Goal: Task Accomplishment & Management: Manage account settings

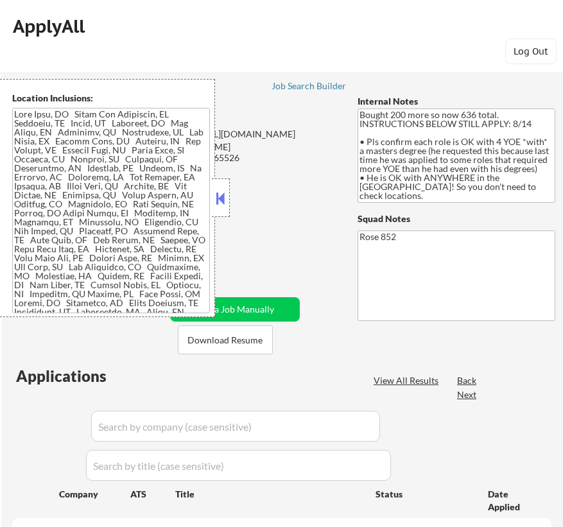
select select ""pending""
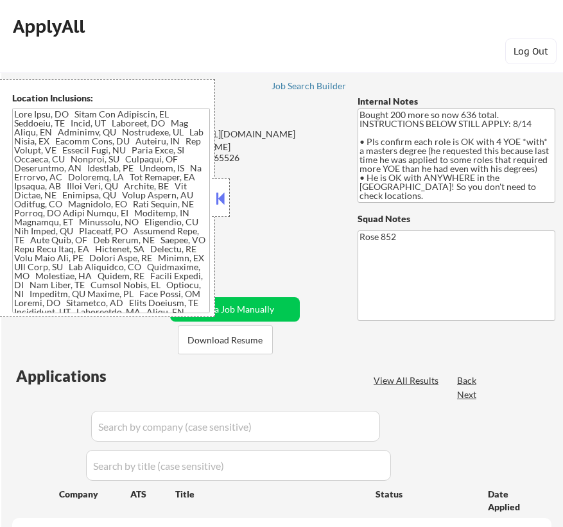
select select ""pending""
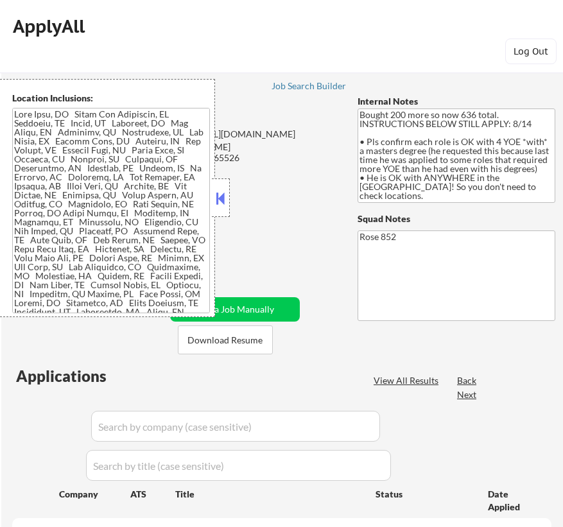
select select ""pending""
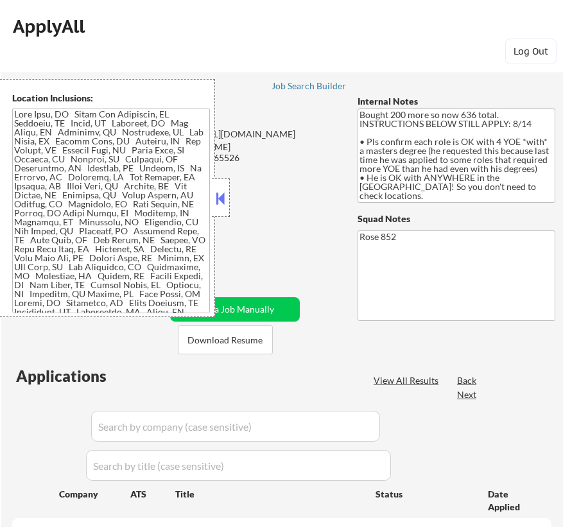
select select ""pending""
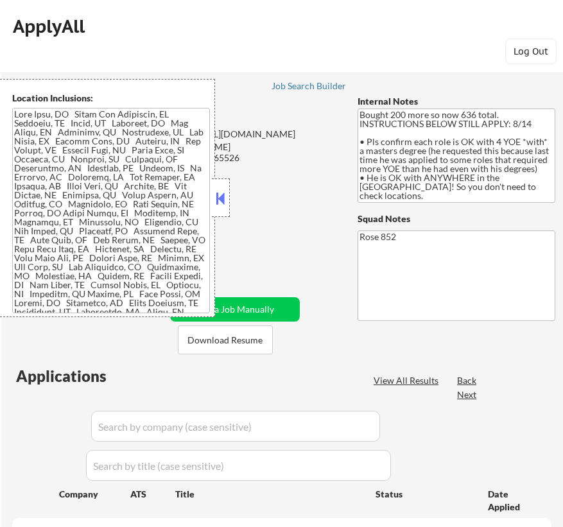
select select ""pending""
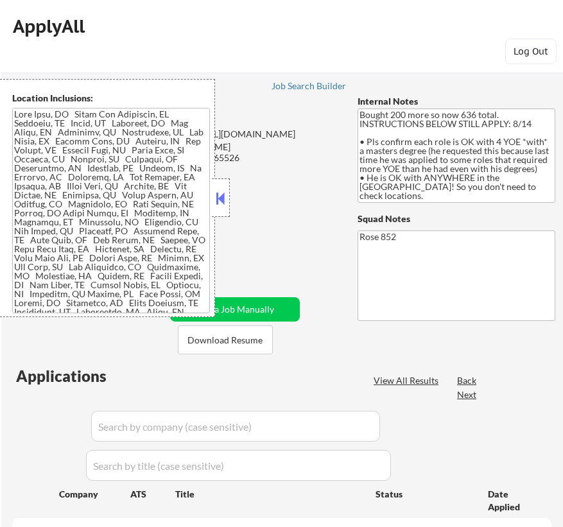
select select ""pending""
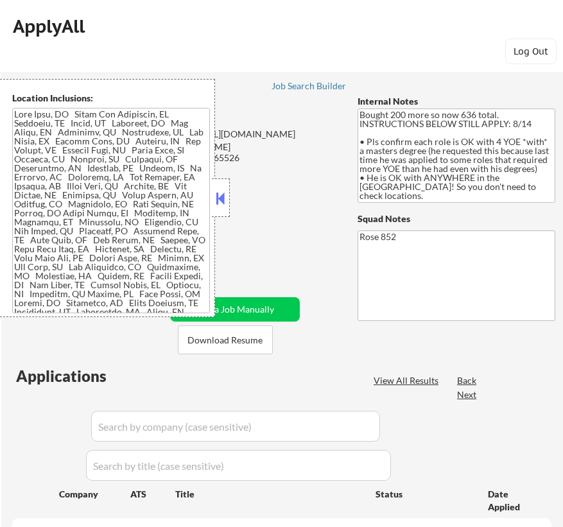
select select ""pending""
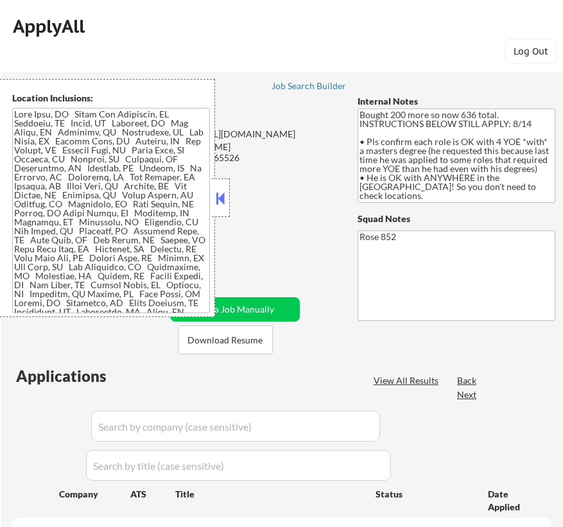
select select ""pending""
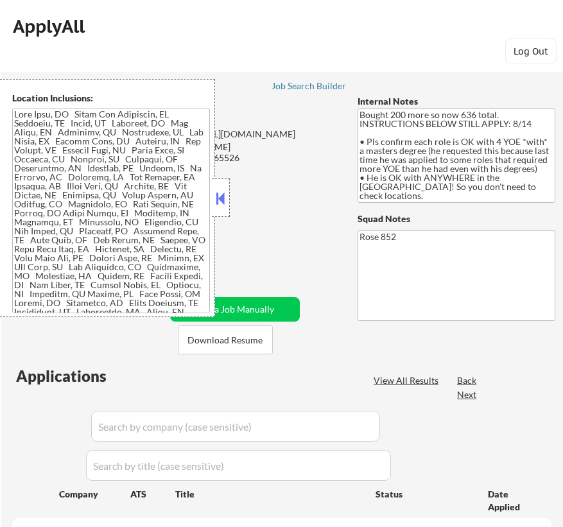
select select ""pending""
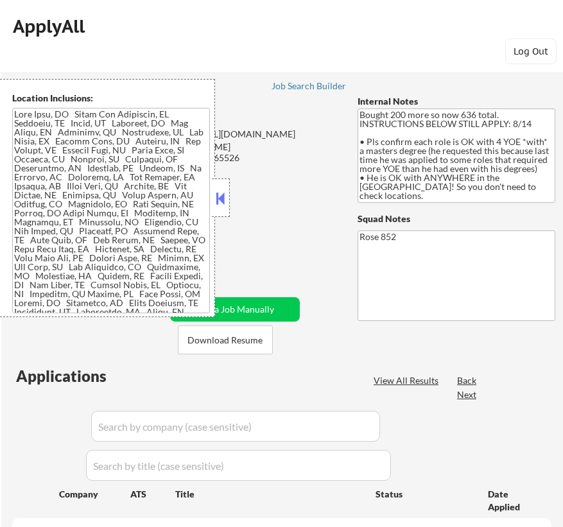
select select ""pending""
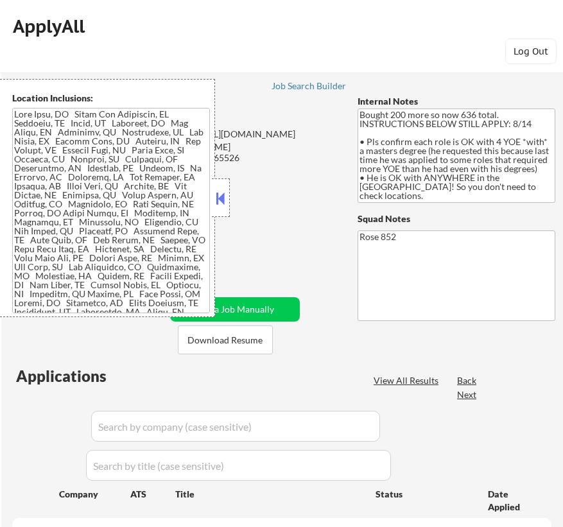
select select ""pending""
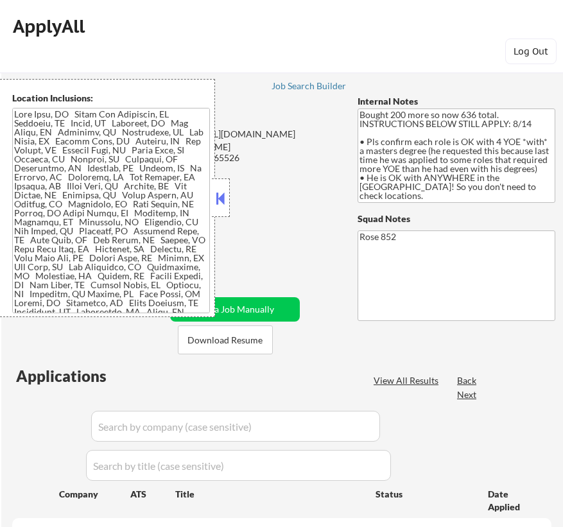
select select ""pending""
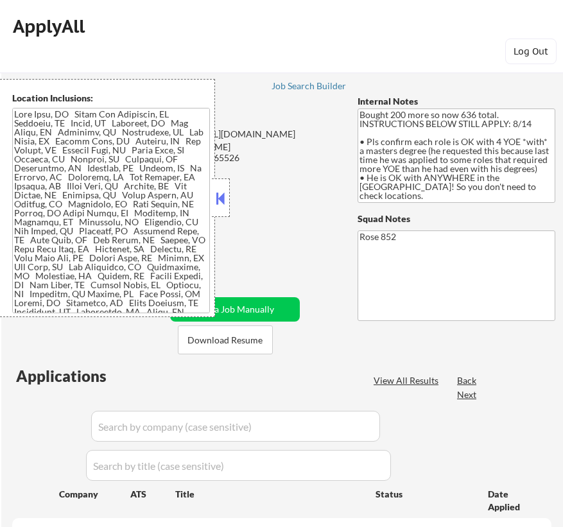
select select ""pending""
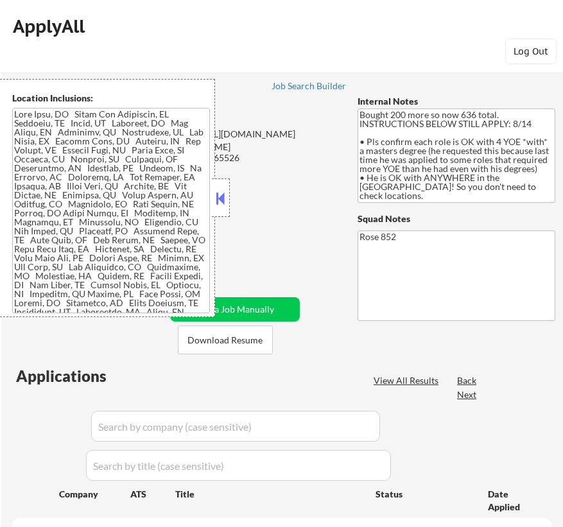
select select ""pending""
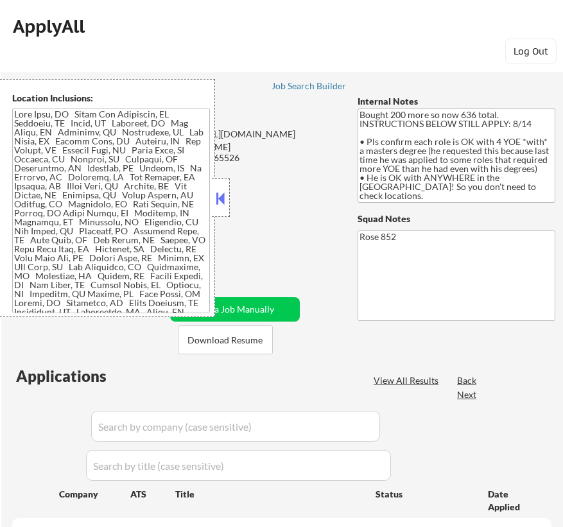
select select ""pending""
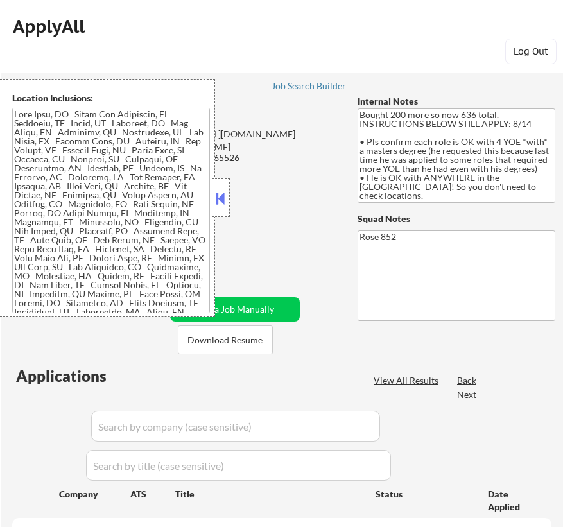
select select ""pending""
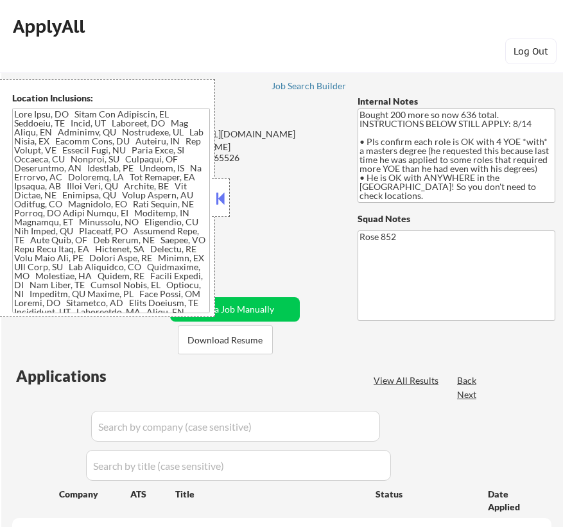
select select ""pending""
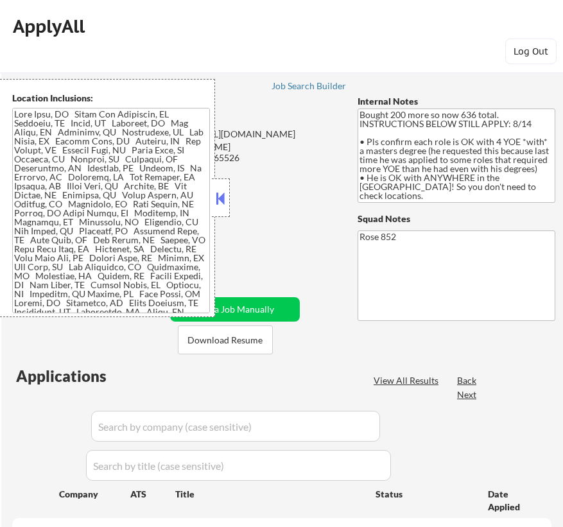
select select ""pending""
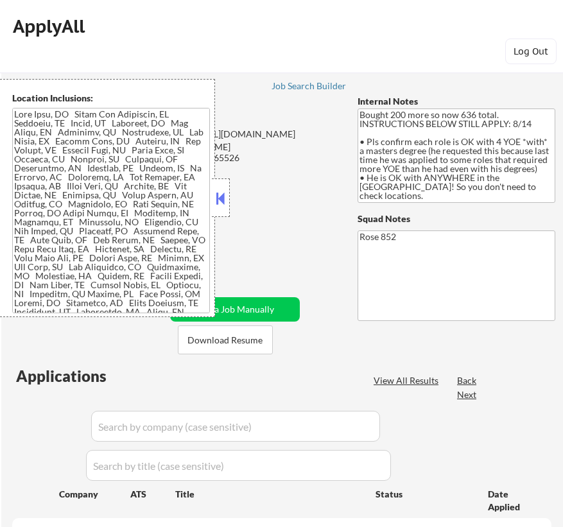
select select ""pending""
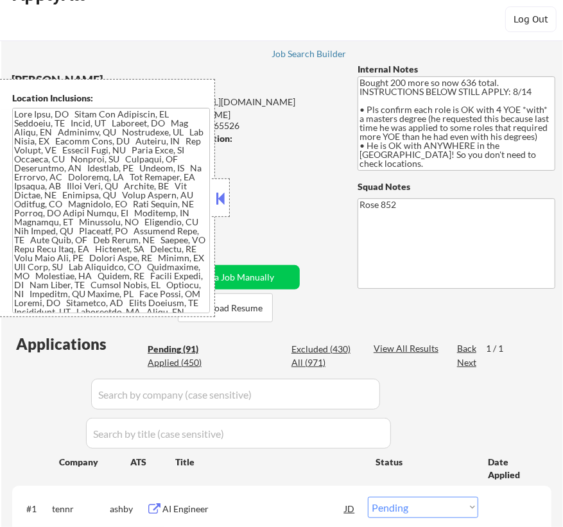
scroll to position [58, 0]
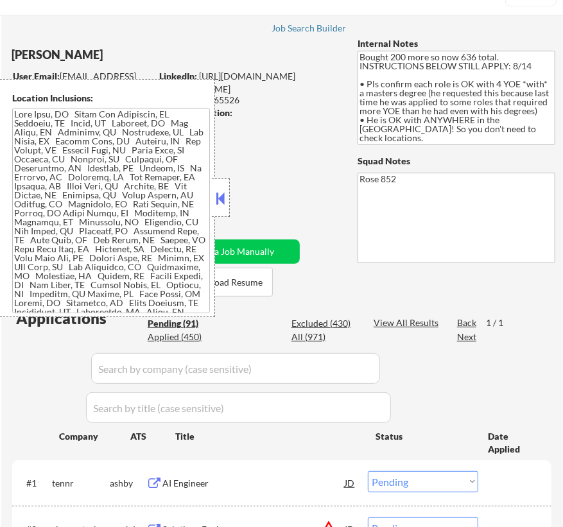
click at [223, 189] on button at bounding box center [221, 198] width 14 height 19
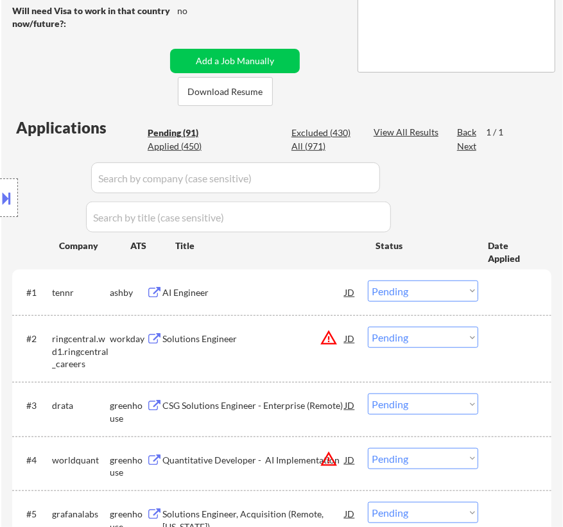
scroll to position [175, 0]
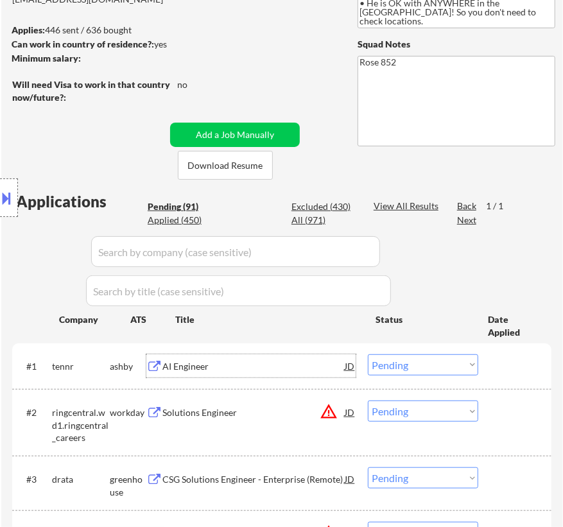
click at [284, 371] on div "AI Engineer" at bounding box center [253, 366] width 182 height 13
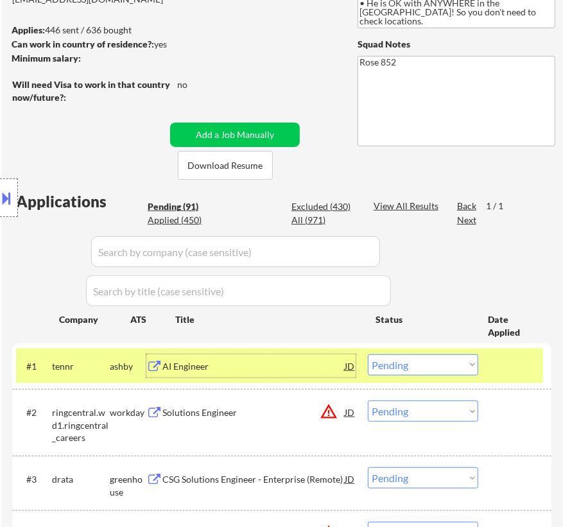
click at [440, 360] on select "Choose an option... Pending Applied Excluded (Questions) Excluded (Expired) Exc…" at bounding box center [423, 364] width 110 height 21
click at [368, 354] on select "Choose an option... Pending Applied Excluded (Questions) Excluded (Expired) Exc…" at bounding box center [423, 364] width 110 height 21
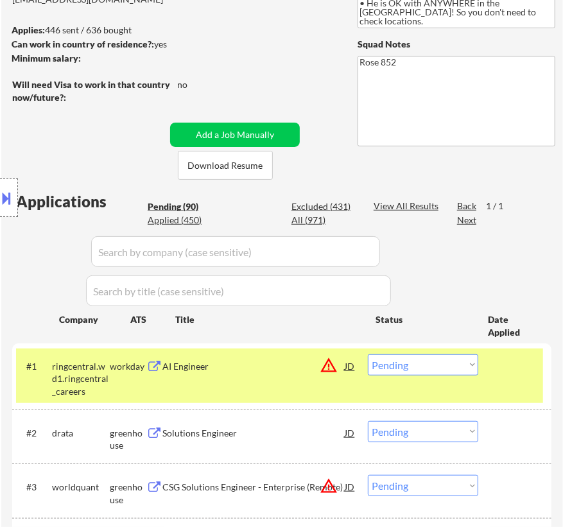
scroll to position [233, 0]
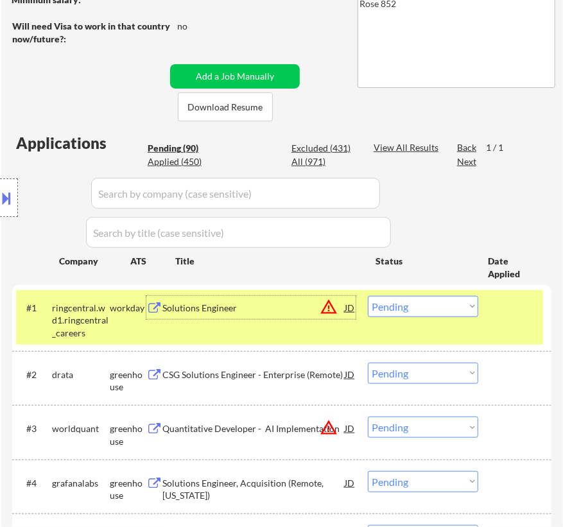
click at [292, 318] on div "Solutions Engineer" at bounding box center [253, 307] width 182 height 23
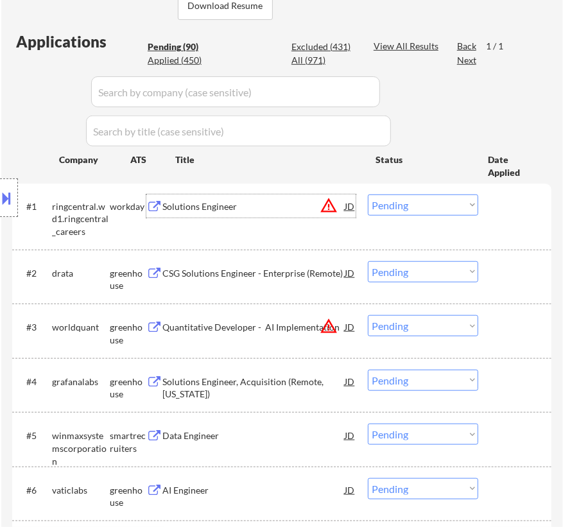
scroll to position [350, 0]
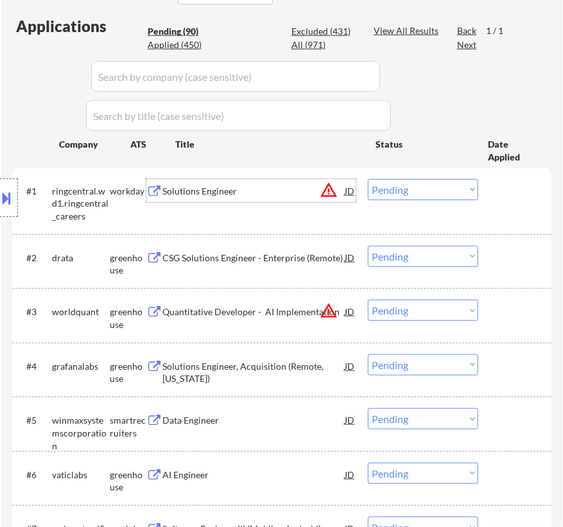
click at [414, 189] on select "Choose an option... Pending Applied Excluded (Questions) Excluded (Expired) Exc…" at bounding box center [423, 189] width 110 height 21
click at [368, 179] on select "Choose an option... Pending Applied Excluded (Questions) Excluded (Expired) Exc…" at bounding box center [423, 189] width 110 height 21
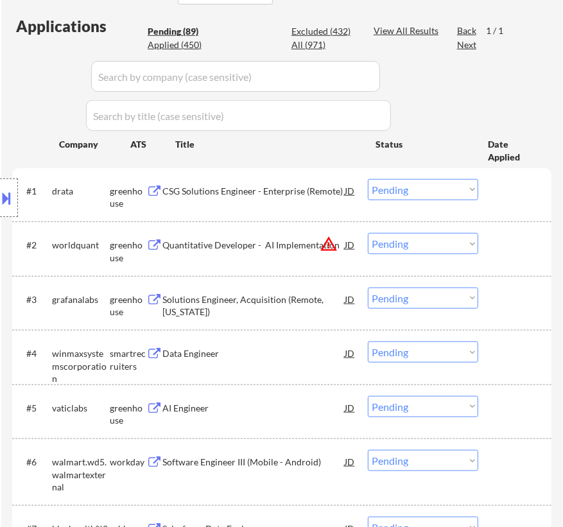
click at [248, 197] on div "CSG Solutions Engineer - Enterprise (Remote)" at bounding box center [253, 190] width 182 height 23
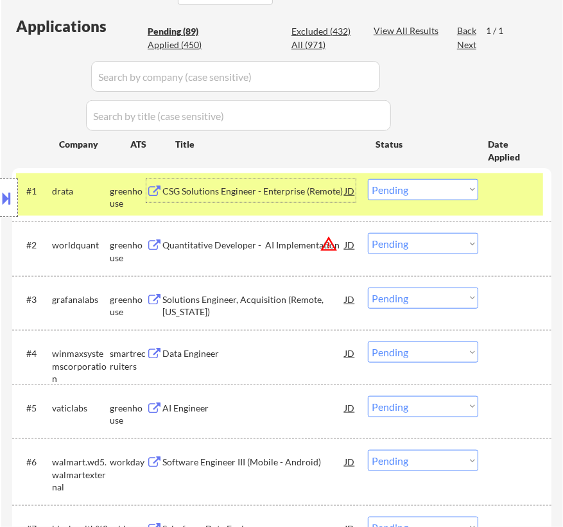
click at [417, 191] on select "Choose an option... Pending Applied Excluded (Questions) Excluded (Expired) Exc…" at bounding box center [423, 189] width 110 height 21
click at [368, 179] on select "Choose an option... Pending Applied Excluded (Questions) Excluded (Expired) Exc…" at bounding box center [423, 189] width 110 height 21
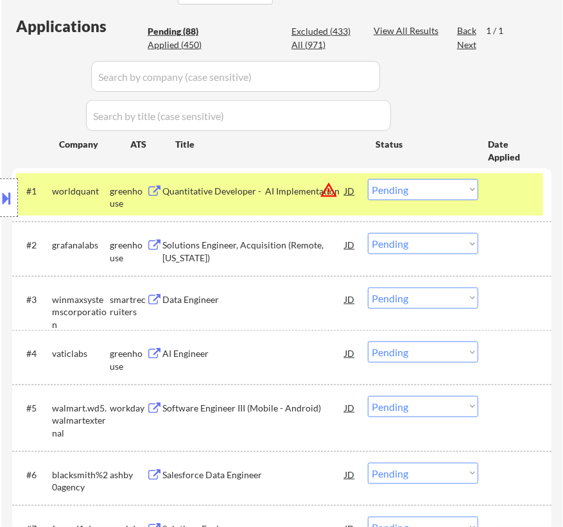
click at [260, 187] on div "Quantitative Developer - AI Implementation" at bounding box center [253, 191] width 182 height 13
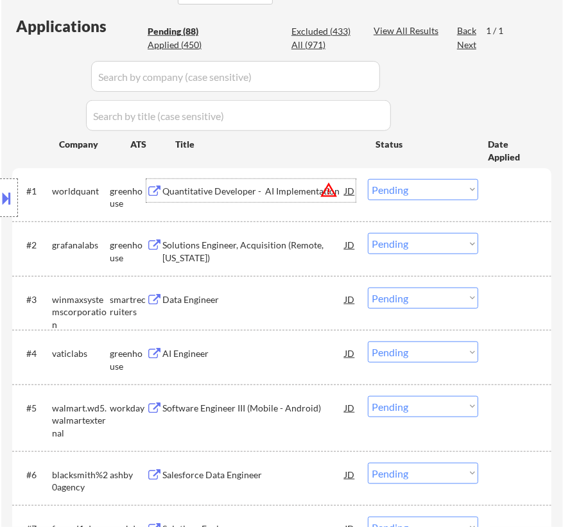
click at [391, 191] on select "Choose an option... Pending Applied Excluded (Questions) Excluded (Expired) Exc…" at bounding box center [423, 189] width 110 height 21
select select ""excluded__bad_match_""
click at [368, 179] on select "Choose an option... Pending Applied Excluded (Questions) Excluded (Expired) Exc…" at bounding box center [423, 189] width 110 height 21
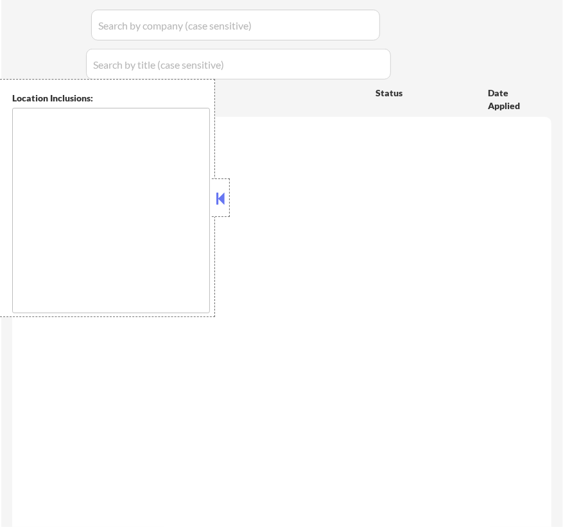
type textarea "[GEOGRAPHIC_DATA], [GEOGRAPHIC_DATA] [GEOGRAPHIC_DATA], [GEOGRAPHIC_DATA] [GEOG…"
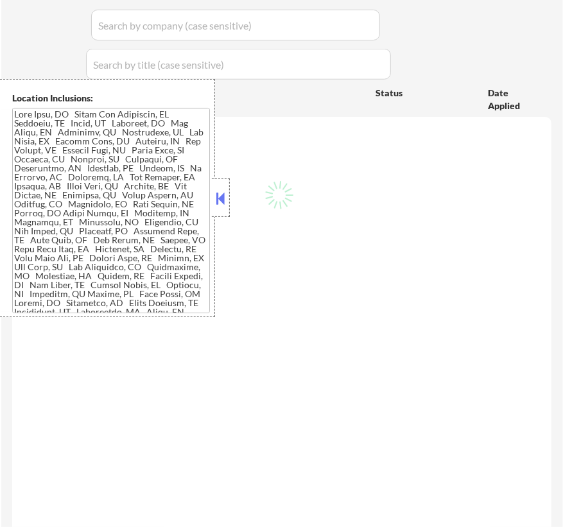
scroll to position [350, 0]
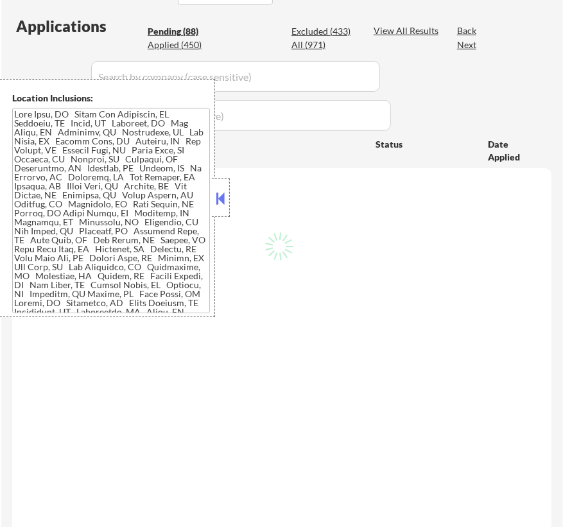
select select ""pending""
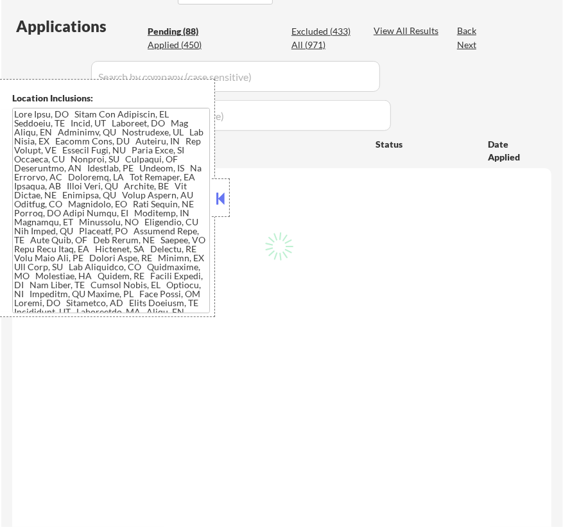
select select ""pending""
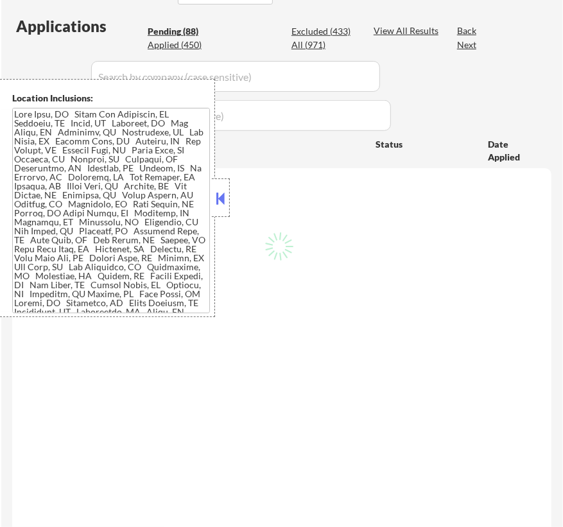
select select ""pending""
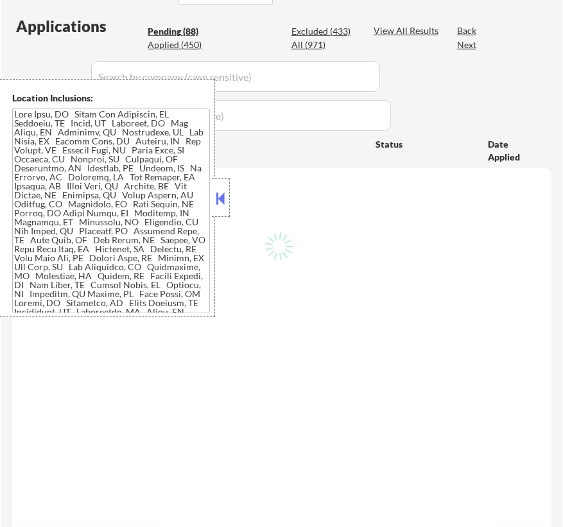
select select ""pending""
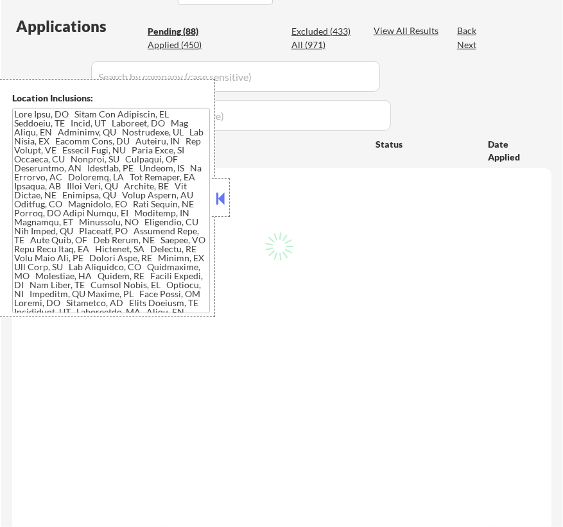
select select ""pending""
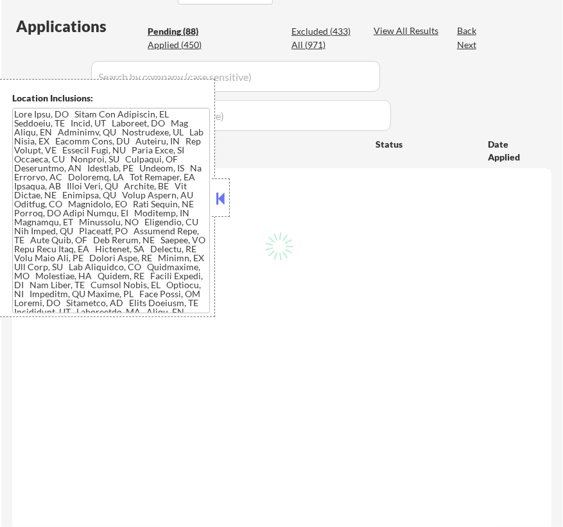
select select ""pending""
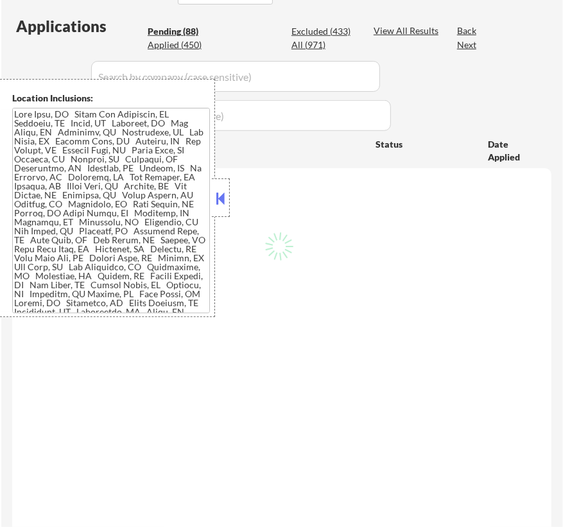
select select ""pending""
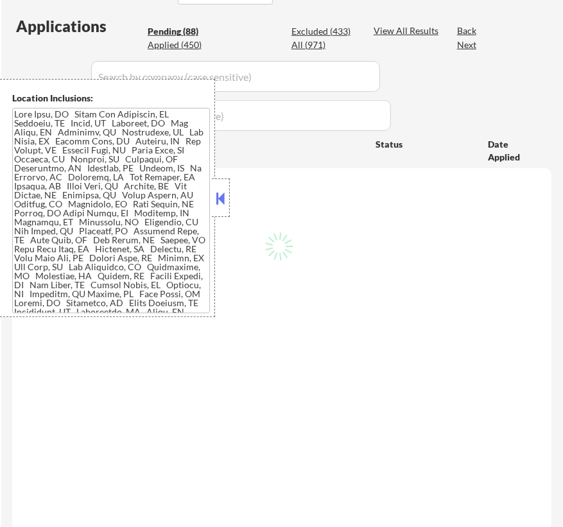
select select ""pending""
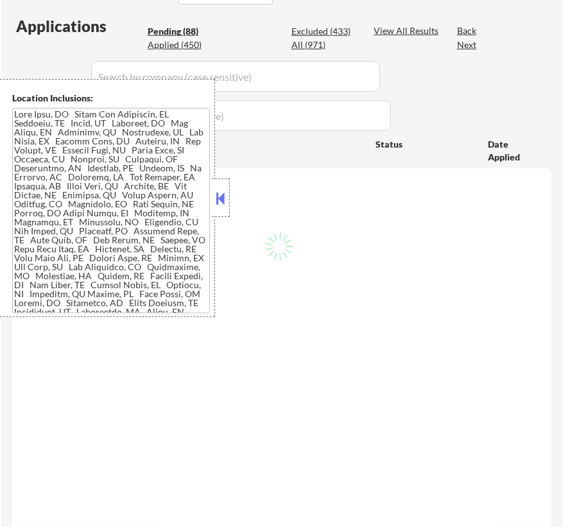
select select ""pending""
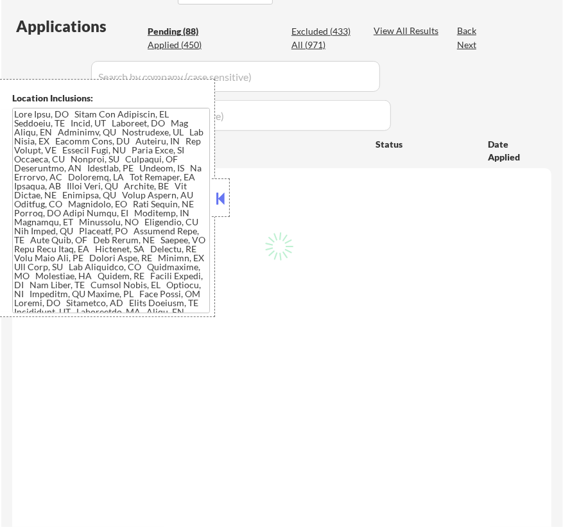
select select ""pending""
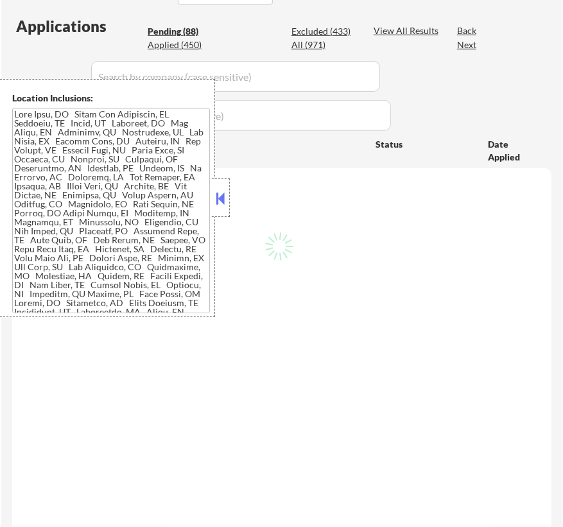
select select ""pending""
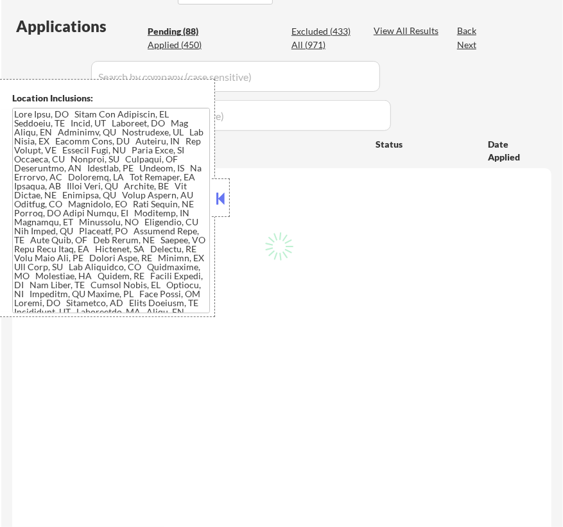
select select ""pending""
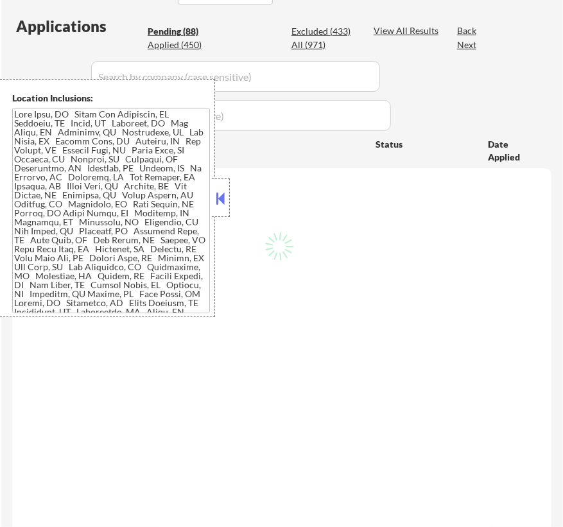
select select ""pending""
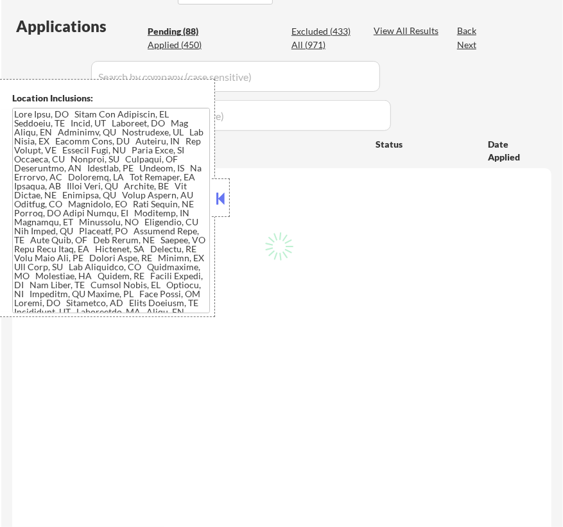
select select ""pending""
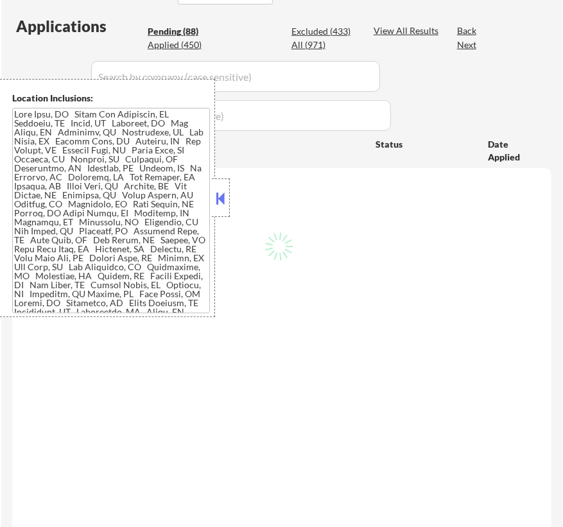
select select ""pending""
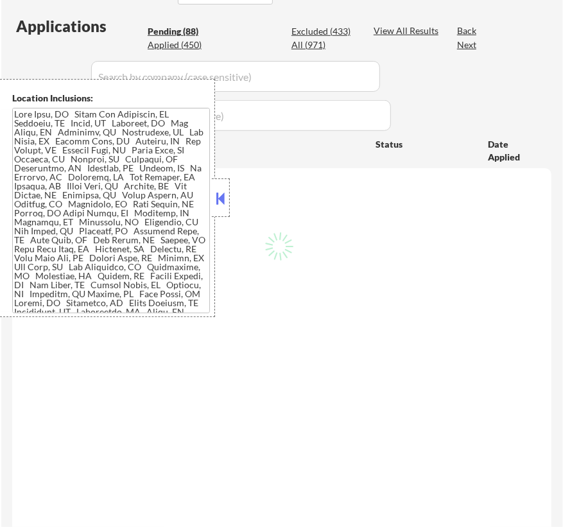
select select ""pending""
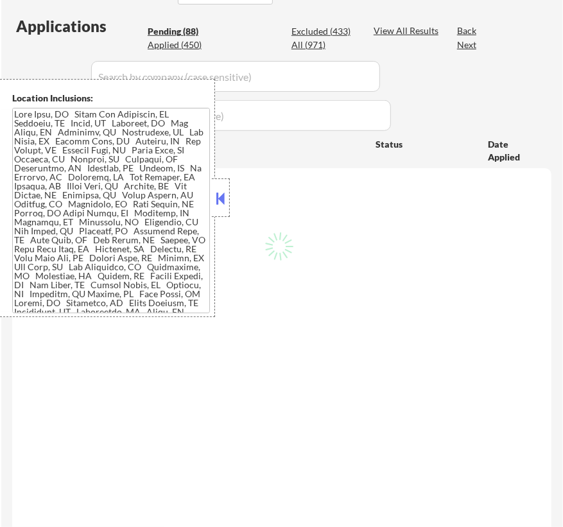
select select ""pending""
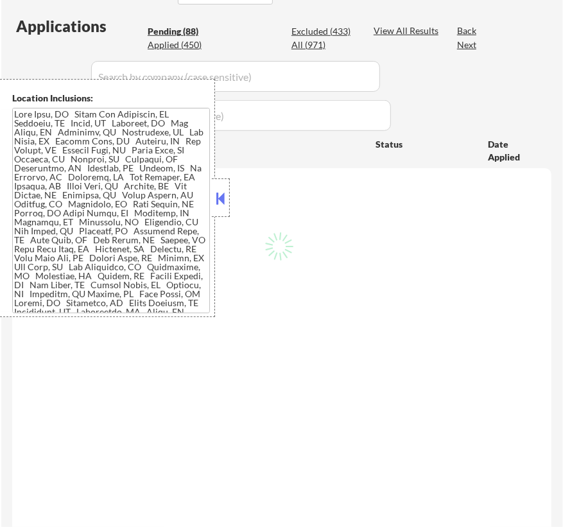
select select ""pending""
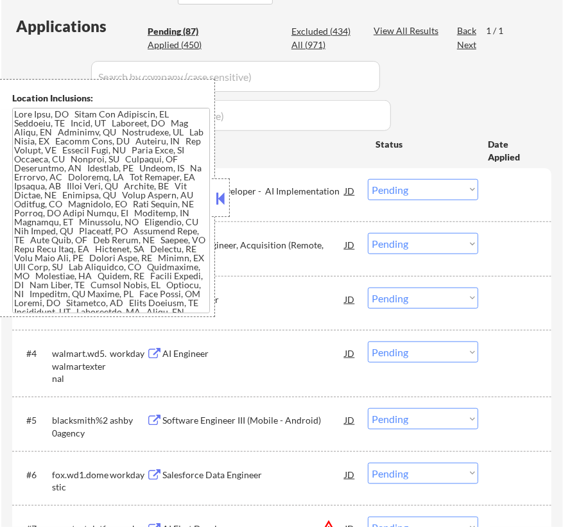
click at [220, 199] on button at bounding box center [221, 198] width 14 height 19
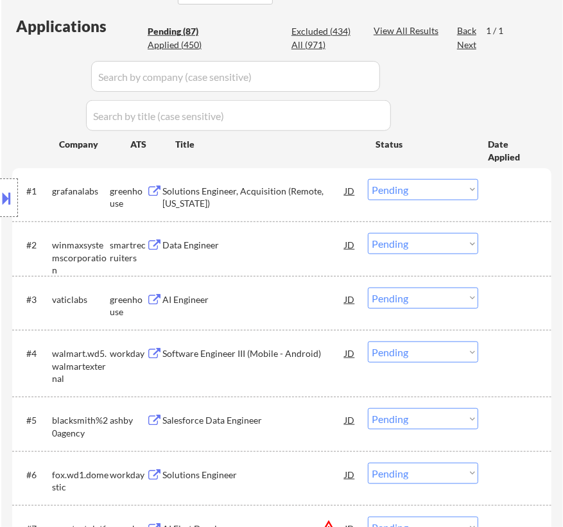
click at [315, 194] on div "Solutions Engineer, Acquisition (Remote, [US_STATE])" at bounding box center [253, 197] width 182 height 25
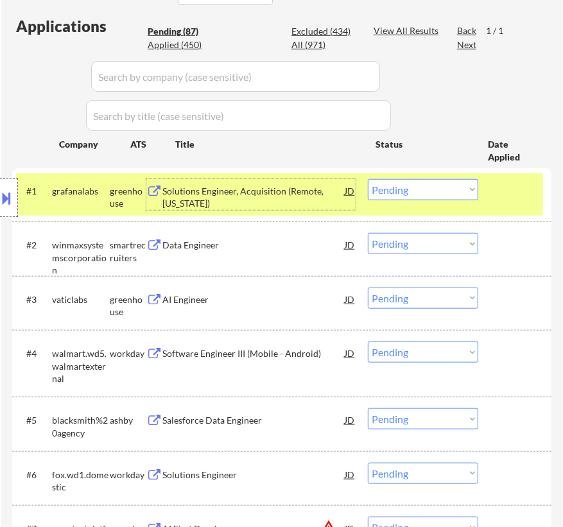
click at [428, 195] on select "Choose an option... Pending Applied Excluded (Questions) Excluded (Expired) Exc…" at bounding box center [423, 189] width 110 height 21
click at [368, 179] on select "Choose an option... Pending Applied Excluded (Questions) Excluded (Expired) Exc…" at bounding box center [423, 189] width 110 height 21
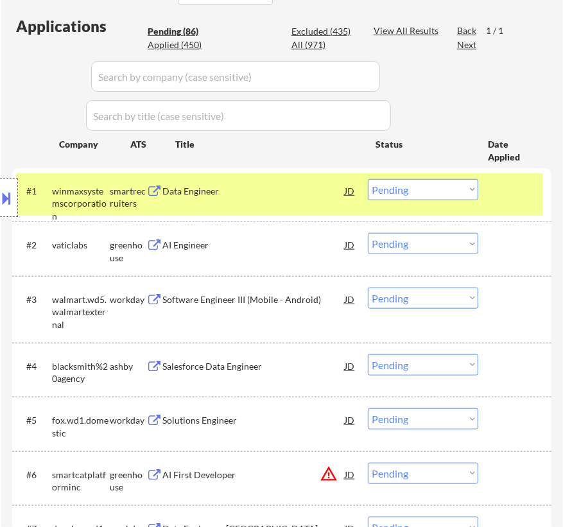
click at [286, 194] on div "Data Engineer" at bounding box center [253, 191] width 182 height 13
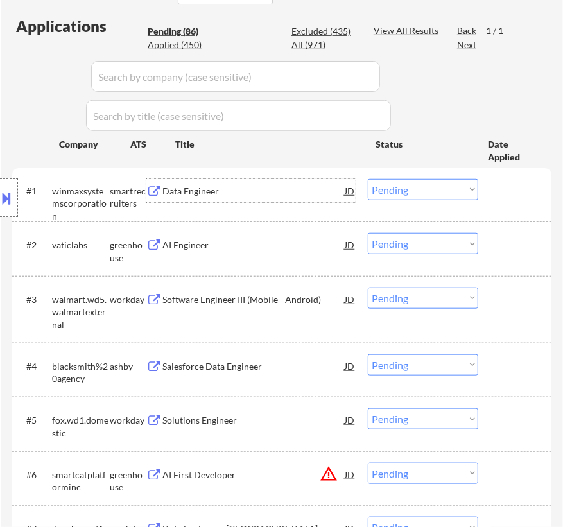
click at [436, 187] on select "Choose an option... Pending Applied Excluded (Questions) Excluded (Expired) Exc…" at bounding box center [423, 189] width 110 height 21
click at [368, 179] on select "Choose an option... Pending Applied Excluded (Questions) Excluded (Expired) Exc…" at bounding box center [423, 189] width 110 height 21
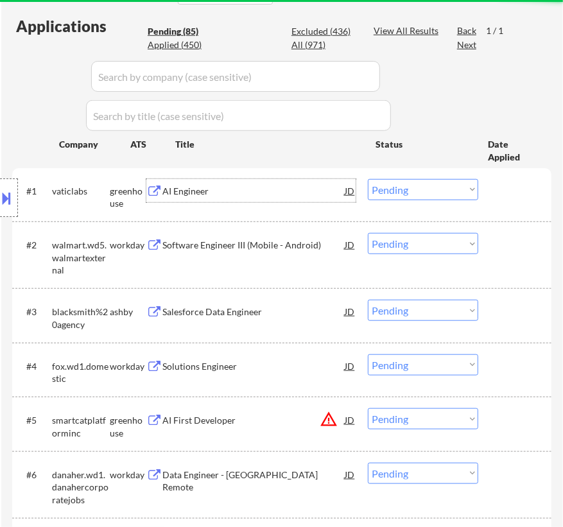
click at [284, 199] on div "AI Engineer" at bounding box center [253, 190] width 182 height 23
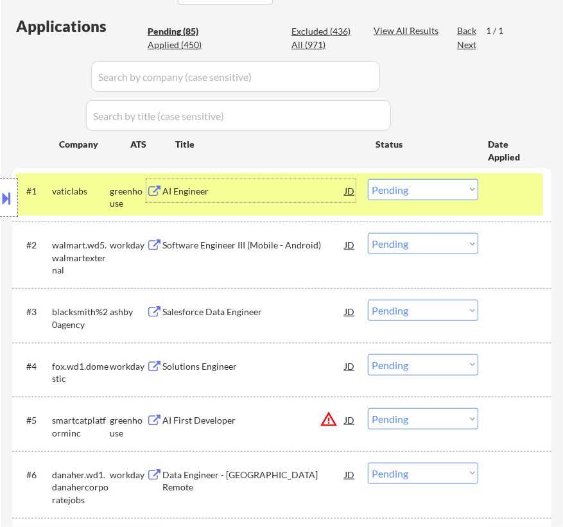
click at [417, 182] on select "Choose an option... Pending Applied Excluded (Questions) Excluded (Expired) Exc…" at bounding box center [423, 189] width 110 height 21
click at [368, 179] on select "Choose an option... Pending Applied Excluded (Questions) Excluded (Expired) Exc…" at bounding box center [423, 189] width 110 height 21
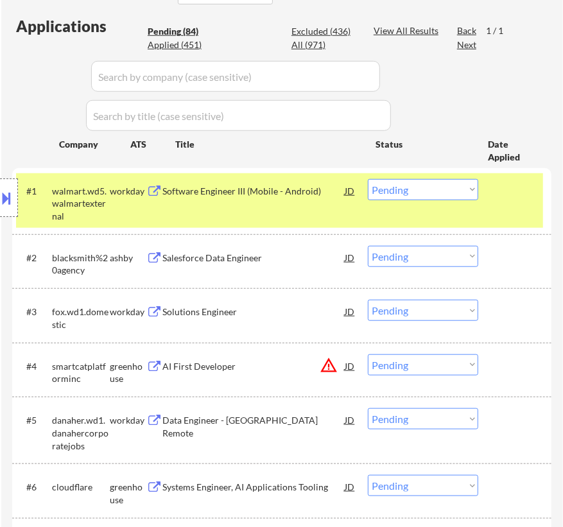
click at [301, 200] on div "Software Engineer III (Mobile - Android)" at bounding box center [253, 190] width 182 height 23
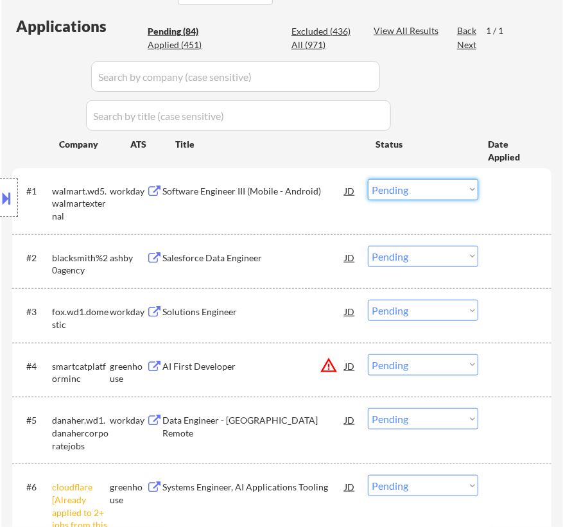
click at [424, 186] on select "Choose an option... Pending Applied Excluded (Questions) Excluded (Expired) Exc…" at bounding box center [423, 189] width 110 height 21
click at [368, 179] on select "Choose an option... Pending Applied Excluded (Questions) Excluded (Expired) Exc…" at bounding box center [423, 189] width 110 height 21
select select ""pending""
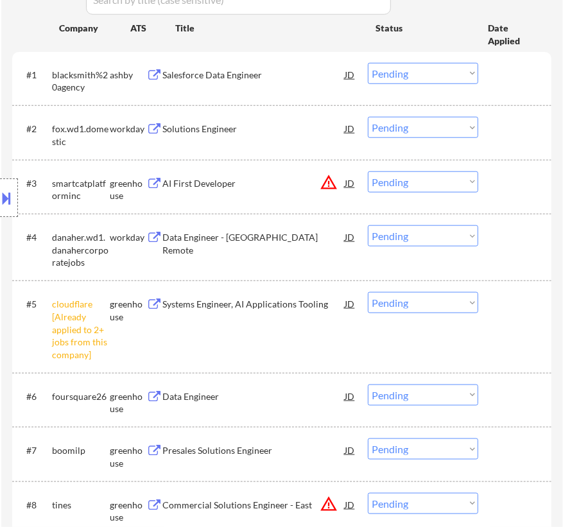
scroll to position [466, 0]
click at [434, 300] on select "Choose an option... Pending Applied Excluded (Questions) Excluded (Expired) Exc…" at bounding box center [423, 301] width 110 height 21
click at [368, 291] on select "Choose an option... Pending Applied Excluded (Questions) Excluded (Expired) Exc…" at bounding box center [423, 301] width 110 height 21
select select ""pending""
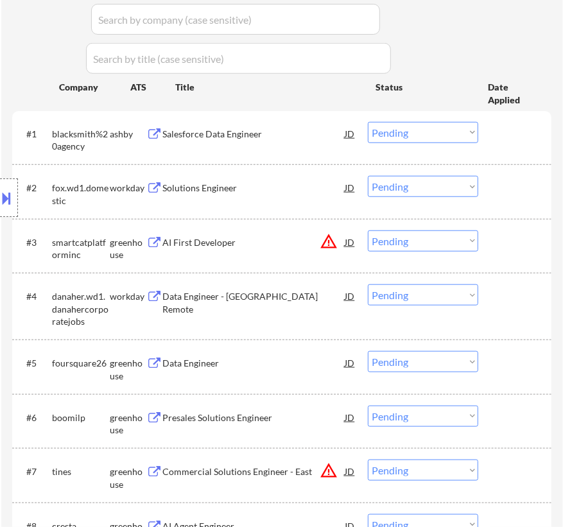
scroll to position [350, 0]
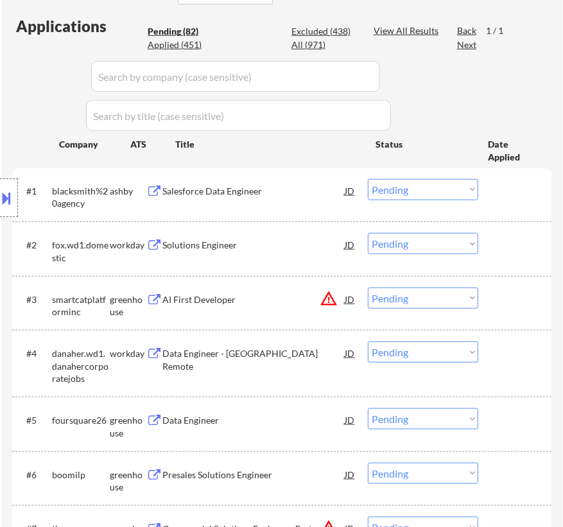
click at [257, 195] on div "Salesforce Data Engineer" at bounding box center [253, 191] width 182 height 13
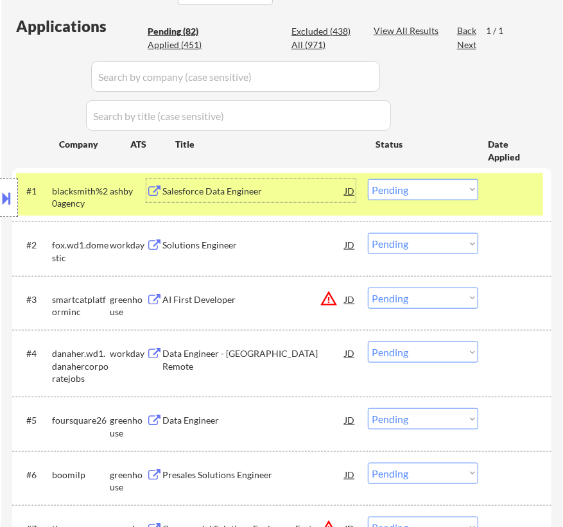
click at [404, 184] on select "Choose an option... Pending Applied Excluded (Questions) Excluded (Expired) Exc…" at bounding box center [423, 189] width 110 height 21
click at [368, 179] on select "Choose an option... Pending Applied Excluded (Questions) Excluded (Expired) Exc…" at bounding box center [423, 189] width 110 height 21
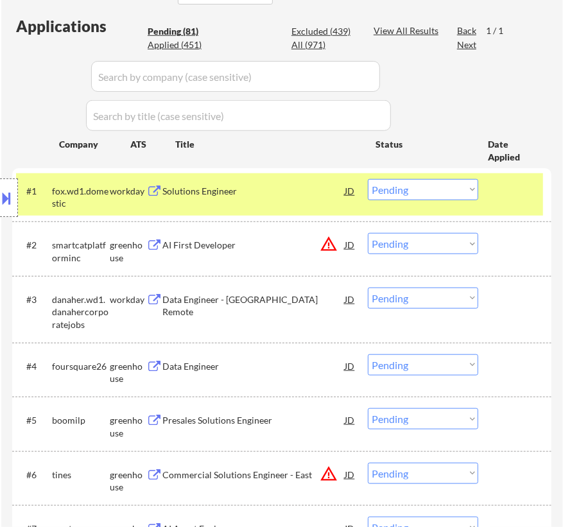
click at [309, 204] on div "#1 fox.wd1.domestic workday Solutions Engineer JD warning_amber Choose an optio…" at bounding box center [279, 194] width 527 height 42
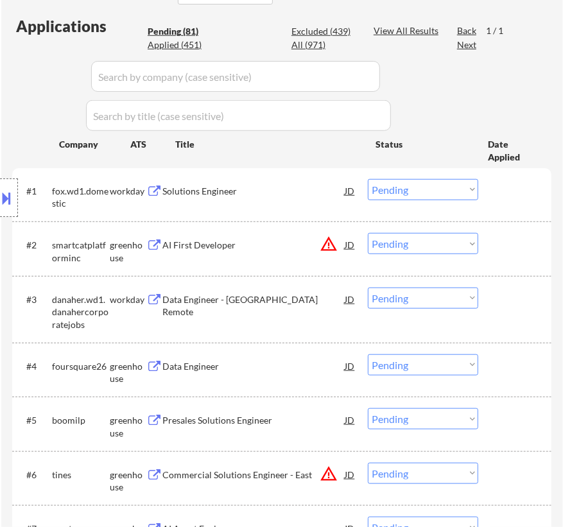
drag, startPoint x: 255, startPoint y: 202, endPoint x: 256, endPoint y: 210, distance: 7.8
click at [256, 210] on div "#1 fox.wd1.domestic workday Solutions Engineer JD warning_amber Choose an optio…" at bounding box center [279, 194] width 527 height 42
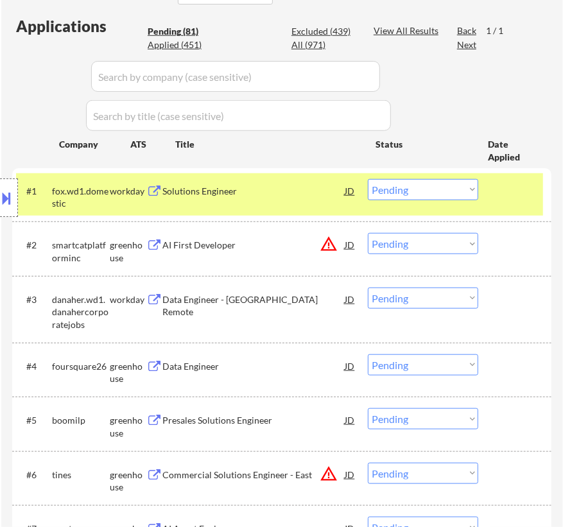
click at [275, 207] on div "#1 fox.wd1.domestic workday Solutions Engineer JD warning_amber Choose an optio…" at bounding box center [279, 194] width 527 height 42
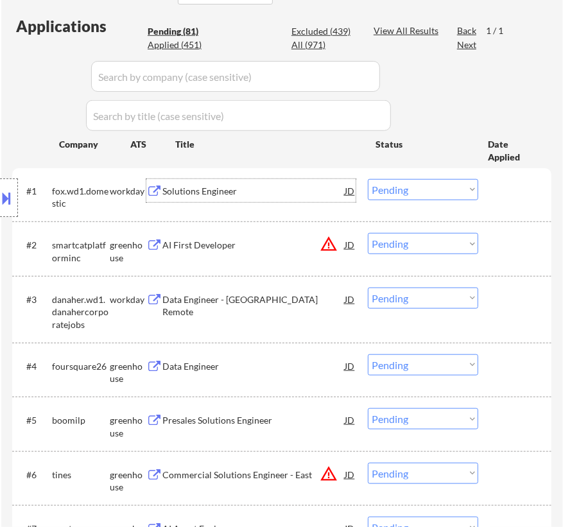
click at [337, 185] on div "Solutions Engineer" at bounding box center [253, 191] width 182 height 13
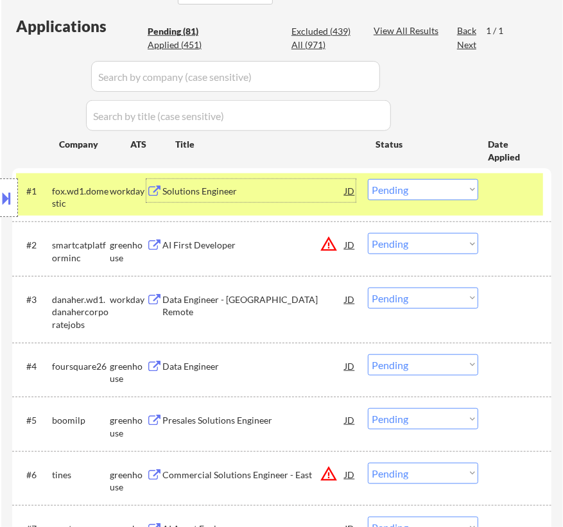
click at [401, 189] on select "Choose an option... Pending Applied Excluded (Questions) Excluded (Expired) Exc…" at bounding box center [423, 189] width 110 height 21
click at [368, 179] on select "Choose an option... Pending Applied Excluded (Questions) Excluded (Expired) Exc…" at bounding box center [423, 189] width 110 height 21
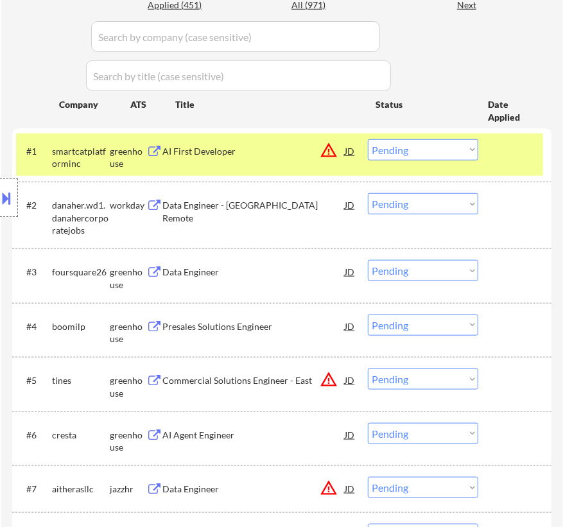
scroll to position [408, 0]
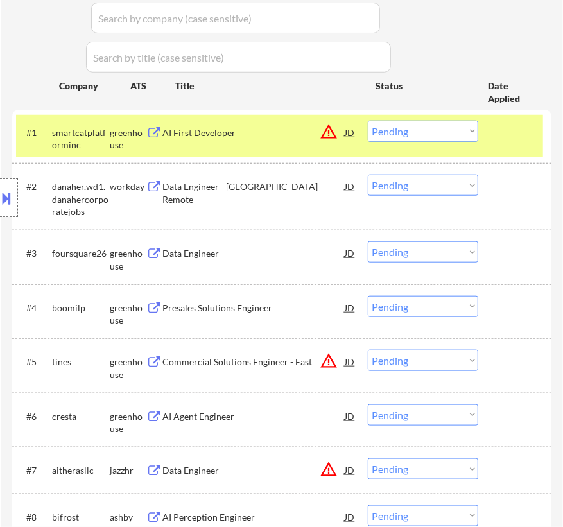
click at [293, 139] on div "AI First Developer" at bounding box center [253, 132] width 182 height 23
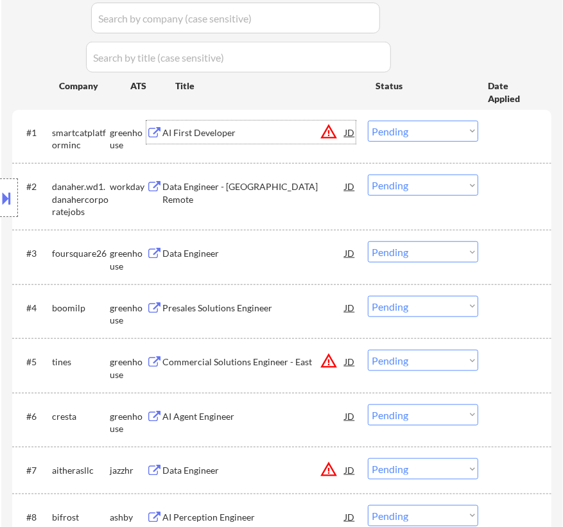
click at [424, 130] on select "Choose an option... Pending Applied Excluded (Questions) Excluded (Expired) Exc…" at bounding box center [423, 131] width 110 height 21
click at [368, 121] on select "Choose an option... Pending Applied Excluded (Questions) Excluded (Expired) Exc…" at bounding box center [423, 131] width 110 height 21
select select ""pending""
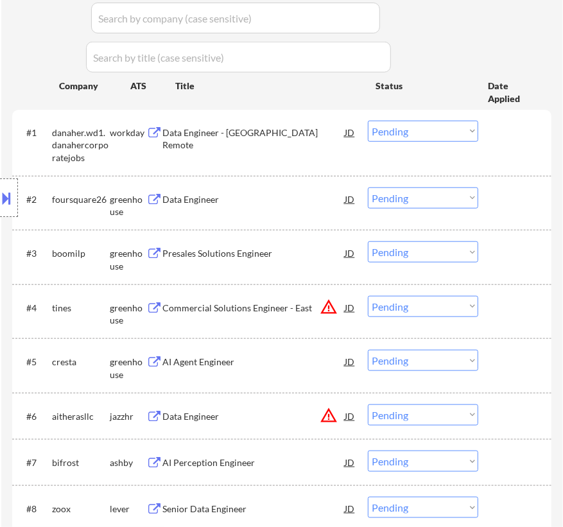
click at [262, 149] on div "#1 danaher.wd1.danahercorporatejobs workday Data Engineer - USA Remote JD warni…" at bounding box center [279, 142] width 527 height 55
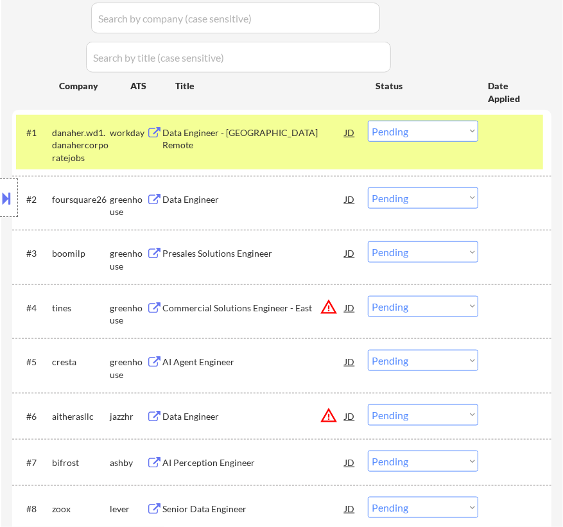
click at [265, 146] on div "#1 danaher.wd1.danahercorporatejobs workday Data Engineer - USA Remote JD warni…" at bounding box center [279, 142] width 527 height 55
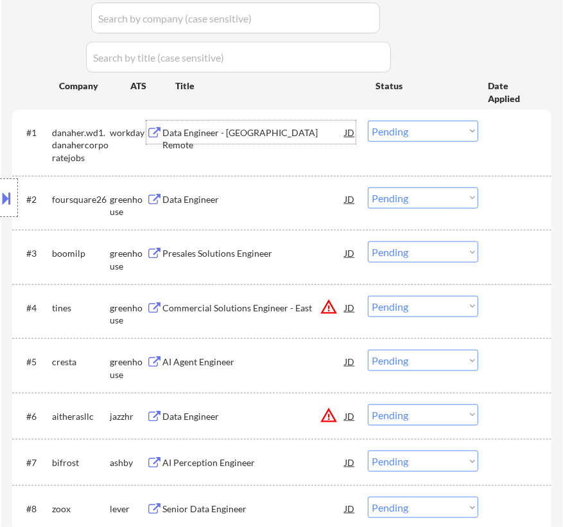
click at [275, 133] on div "Data Engineer - [GEOGRAPHIC_DATA] Remote" at bounding box center [253, 138] width 182 height 25
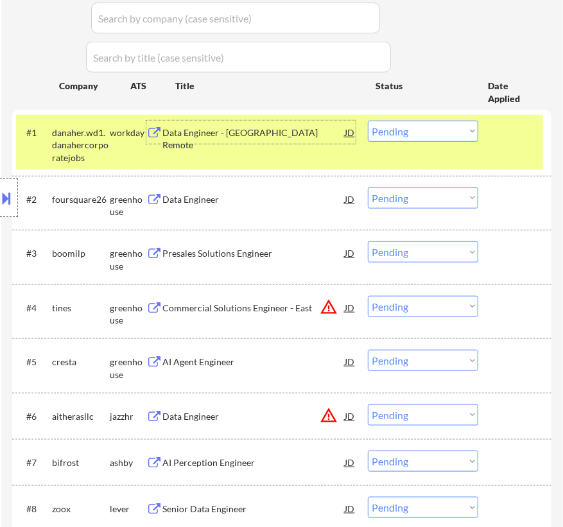
click at [294, 200] on div "Data Engineer" at bounding box center [253, 199] width 182 height 13
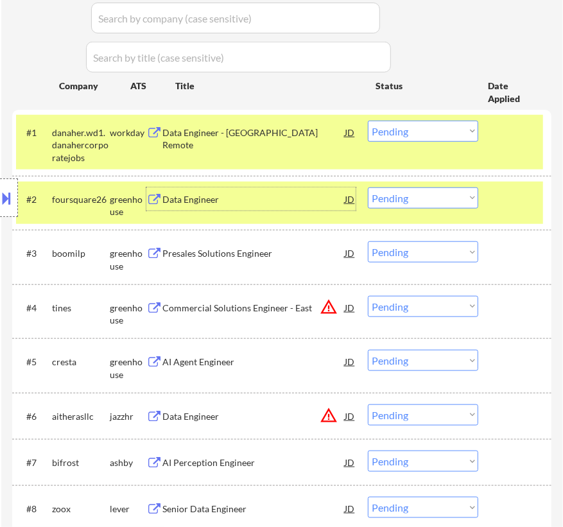
click at [274, 136] on div "Data Engineer - [GEOGRAPHIC_DATA] Remote" at bounding box center [253, 138] width 182 height 25
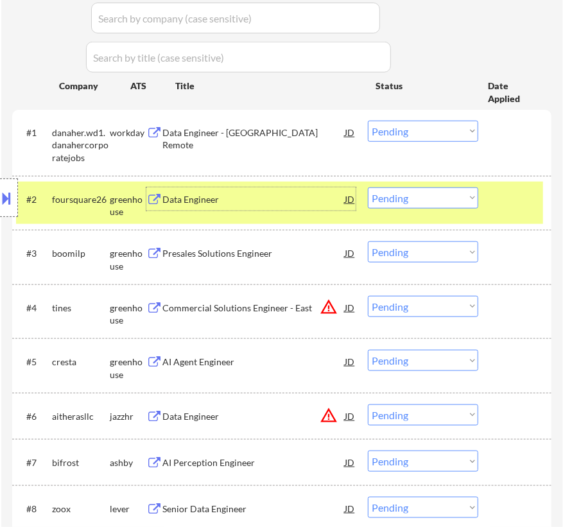
click at [259, 193] on div "Data Engineer" at bounding box center [253, 199] width 182 height 13
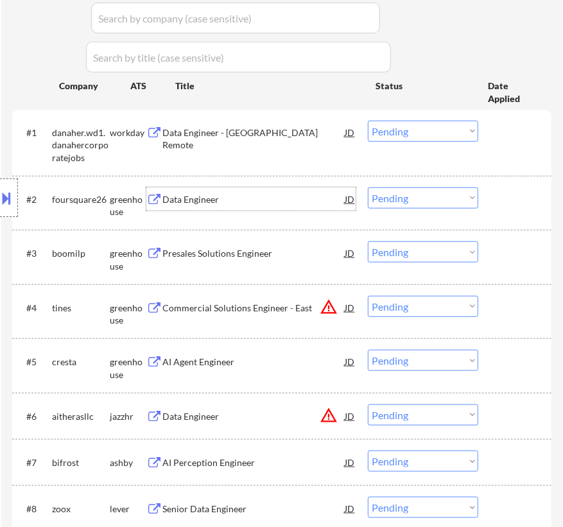
click at [348, 200] on div "JD" at bounding box center [349, 198] width 12 height 23
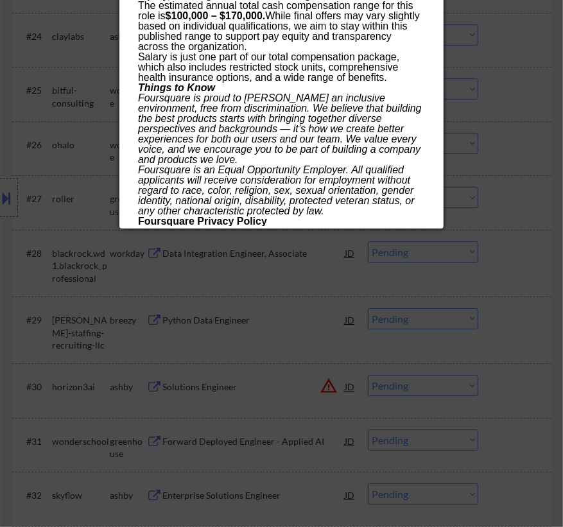
scroll to position [1750, 0]
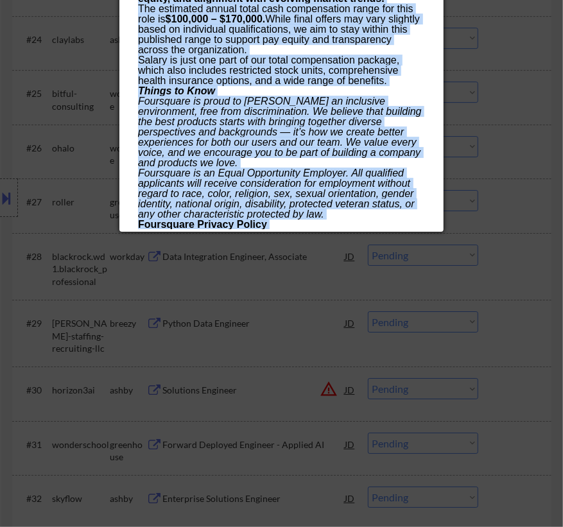
drag, startPoint x: 134, startPoint y: 56, endPoint x: 264, endPoint y: 224, distance: 212.3
copy div "Data Engineer foursquare26 New York, NY AI Location Check ✅: Client is willing …"
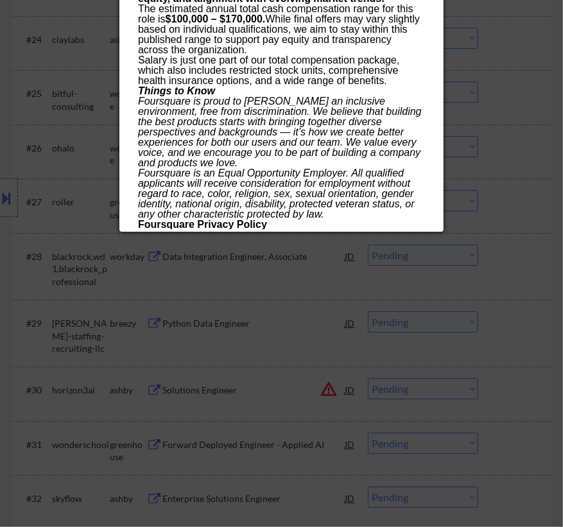
click at [513, 111] on div at bounding box center [281, 263] width 563 height 527
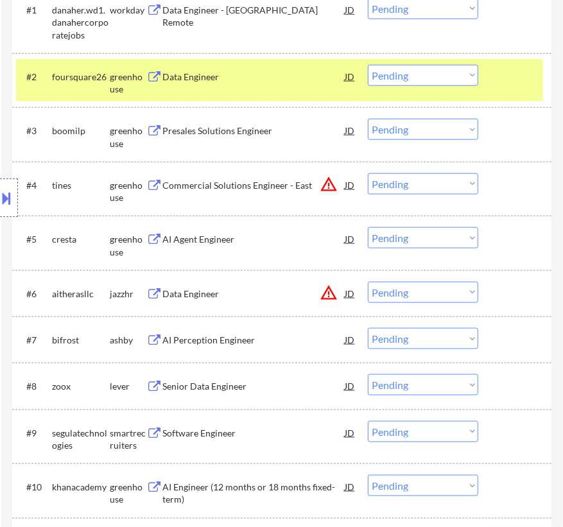
scroll to position [525, 0]
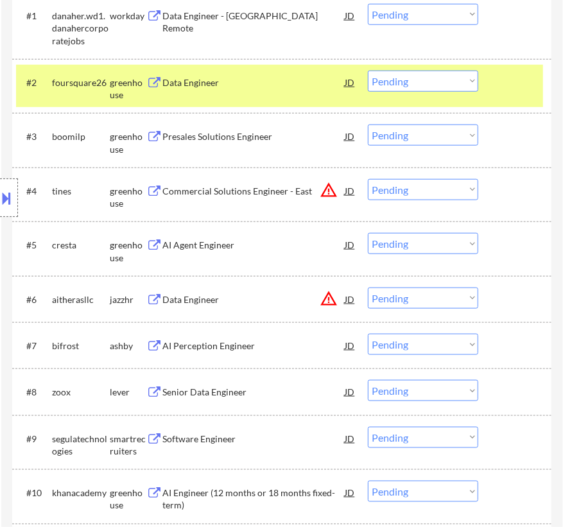
click at [409, 80] on select "Choose an option... Pending Applied Excluded (Questions) Excluded (Expired) Exc…" at bounding box center [423, 81] width 110 height 21
click at [368, 71] on select "Choose an option... Pending Applied Excluded (Questions) Excluded (Expired) Exc…" at bounding box center [423, 81] width 110 height 21
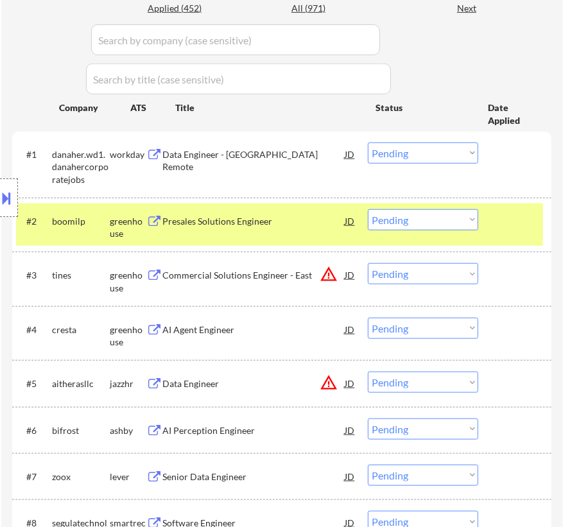
scroll to position [408, 0]
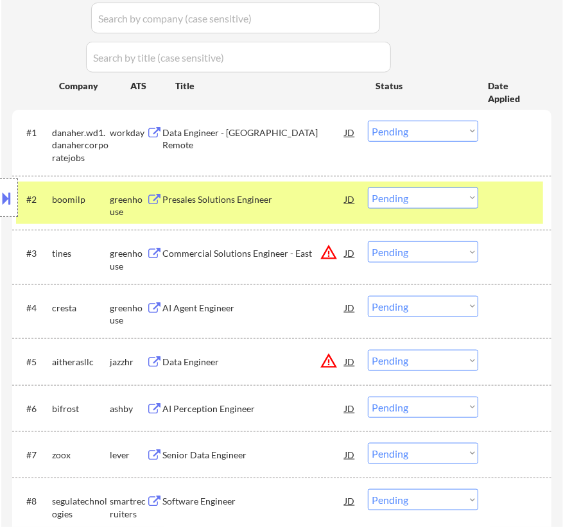
click at [320, 201] on div "Presales Solutions Engineer" at bounding box center [253, 199] width 182 height 13
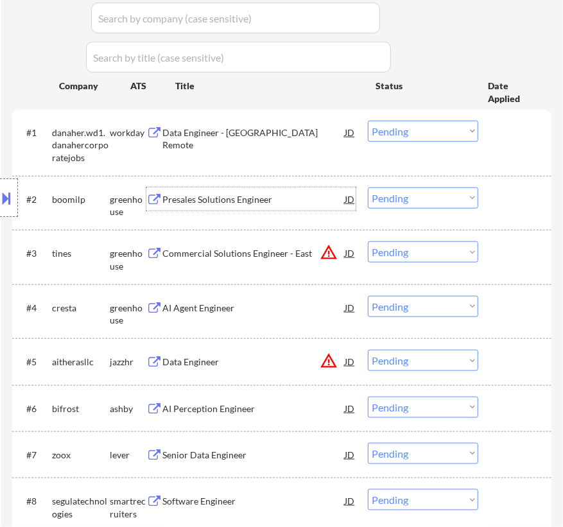
click at [402, 196] on select "Choose an option... Pending Applied Excluded (Questions) Excluded (Expired) Exc…" at bounding box center [423, 197] width 110 height 21
click at [368, 187] on select "Choose an option... Pending Applied Excluded (Questions) Excluded (Expired) Exc…" at bounding box center [423, 197] width 110 height 21
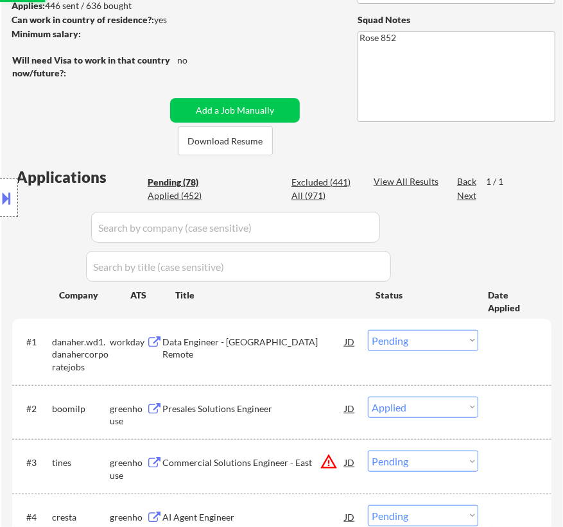
scroll to position [175, 0]
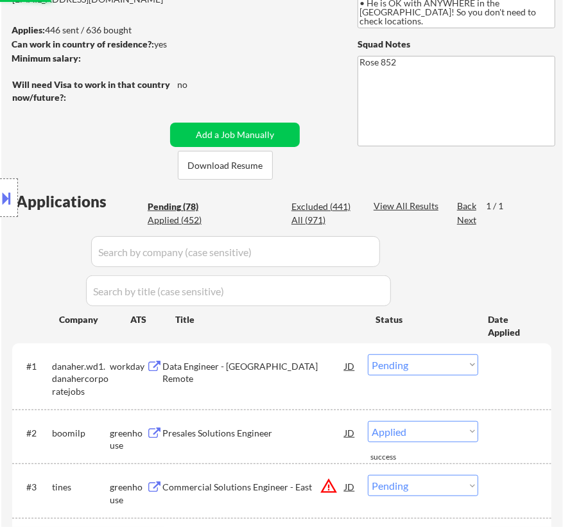
select select ""pending""
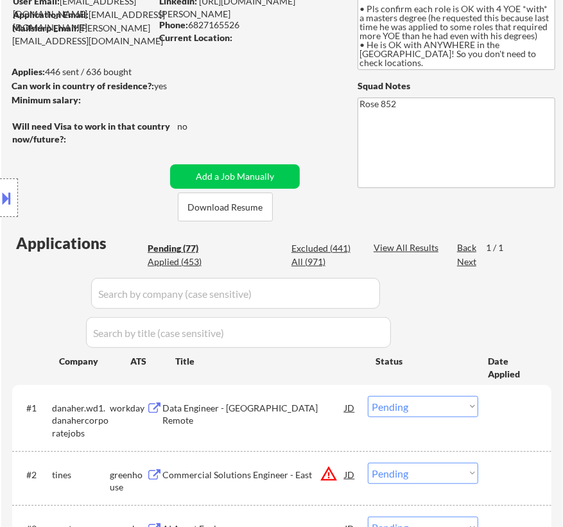
scroll to position [116, 0]
